Goal: Download file/media

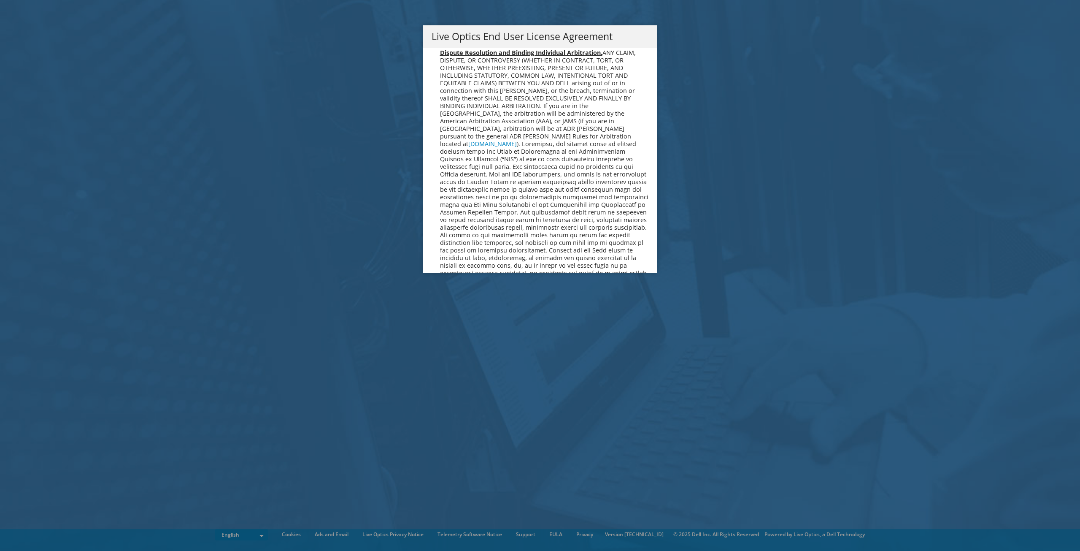
scroll to position [3191, 0]
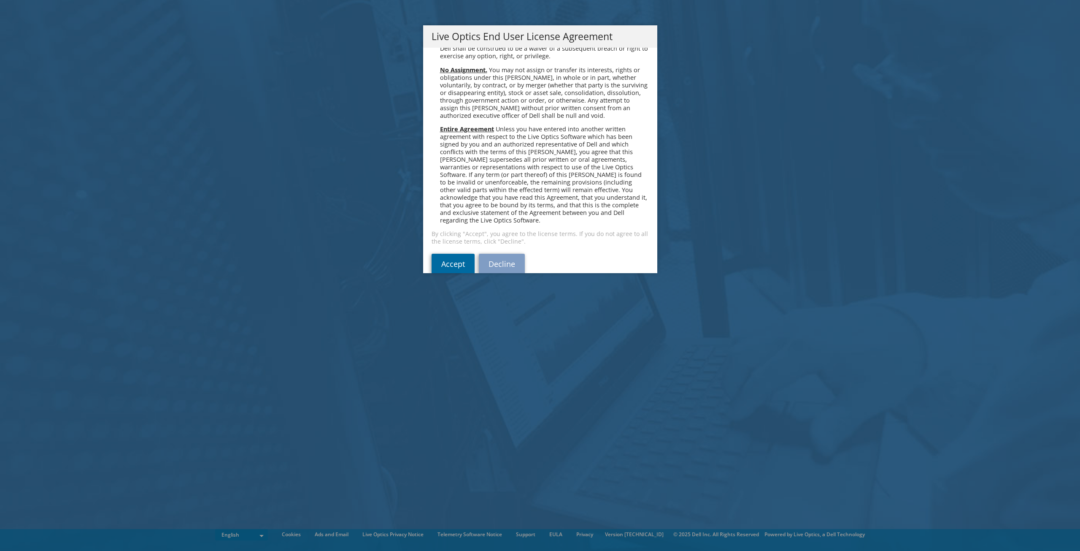
click at [446, 254] on link "Accept" at bounding box center [453, 264] width 43 height 20
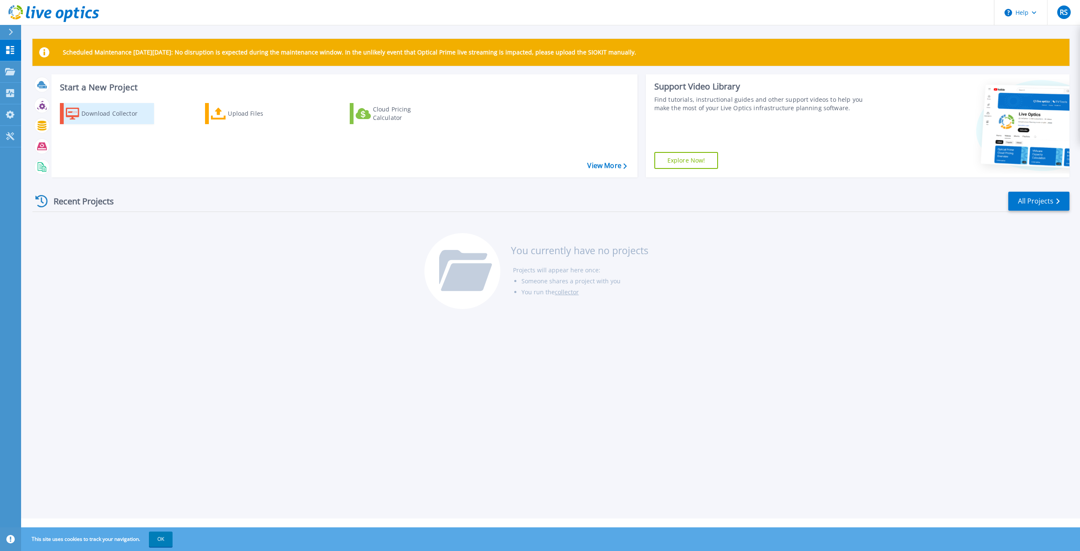
click at [116, 113] on div "Download Collector" at bounding box center [115, 113] width 68 height 17
